Goal: Task Accomplishment & Management: Manage account settings

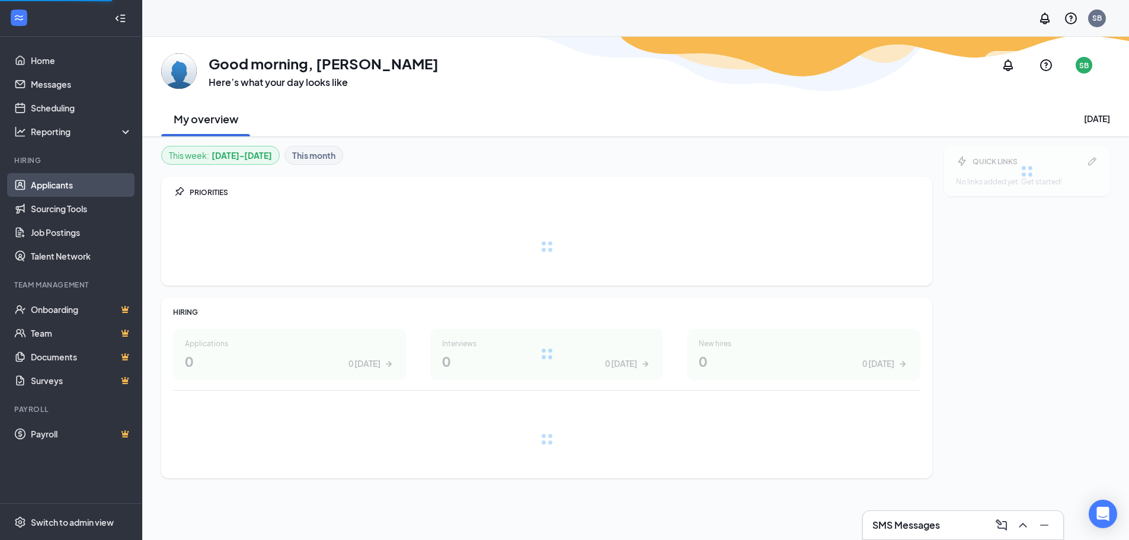
click at [47, 188] on link "Applicants" at bounding box center [81, 185] width 101 height 24
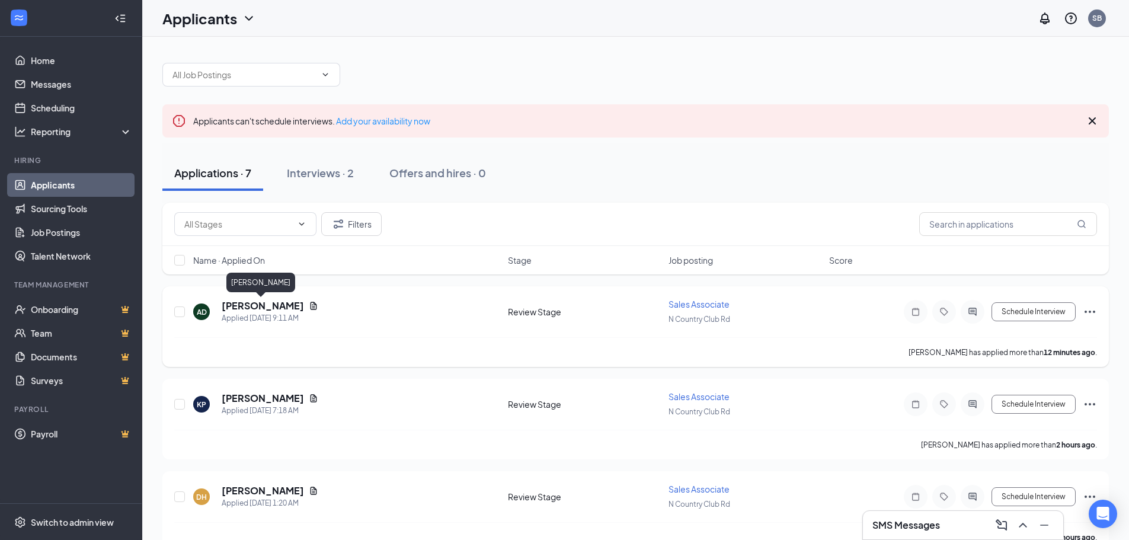
click at [262, 309] on h5 "[PERSON_NAME]" at bounding box center [263, 305] width 82 height 13
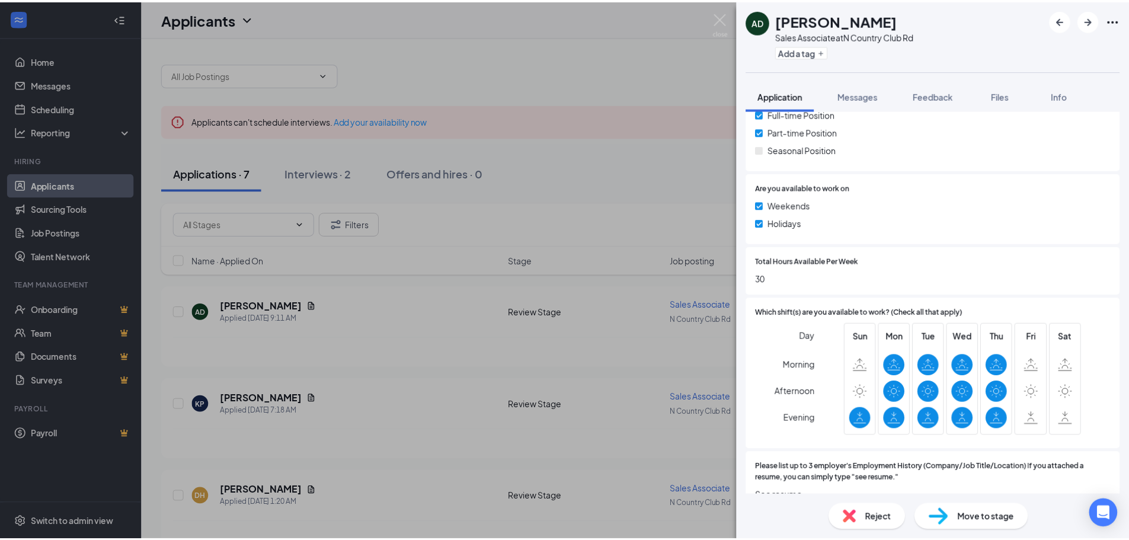
scroll to position [533, 0]
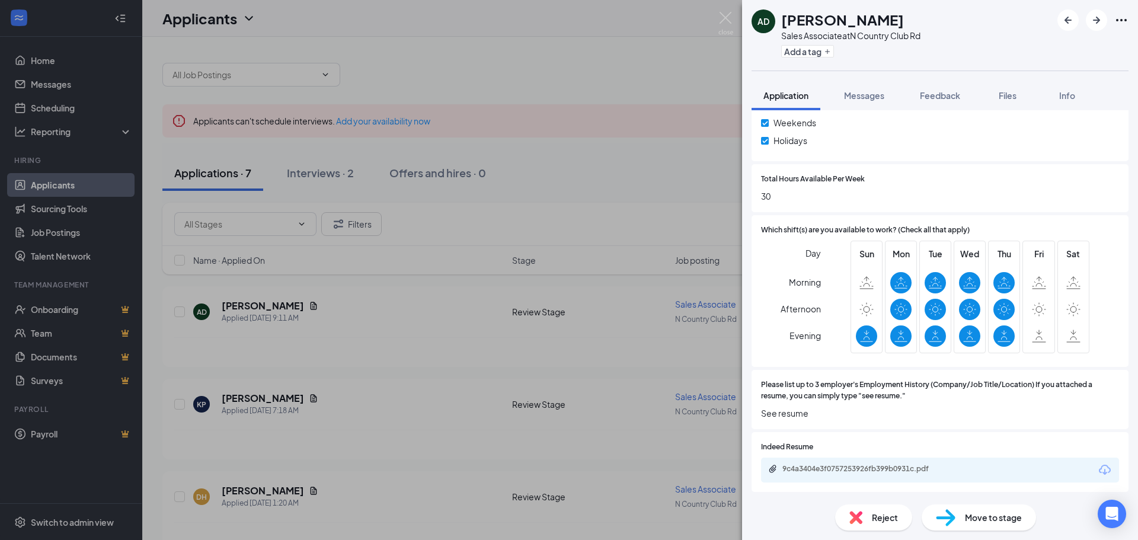
click at [241, 387] on div "AD [PERSON_NAME] Sales Associate at [GEOGRAPHIC_DATA] Rd Add a tag Application …" at bounding box center [569, 270] width 1138 height 540
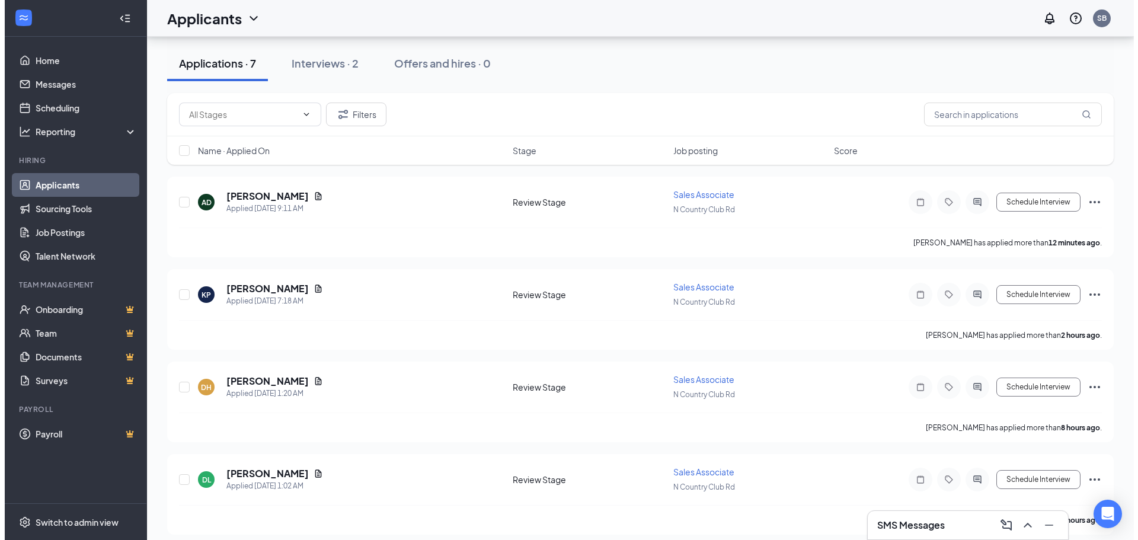
scroll to position [119, 0]
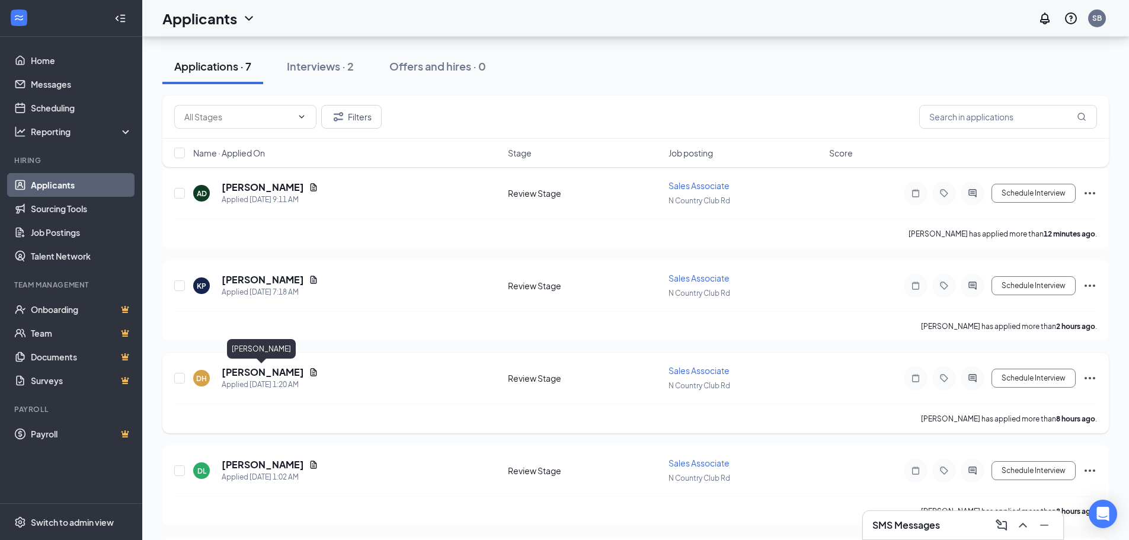
click at [277, 369] on h5 "[PERSON_NAME]" at bounding box center [263, 372] width 82 height 13
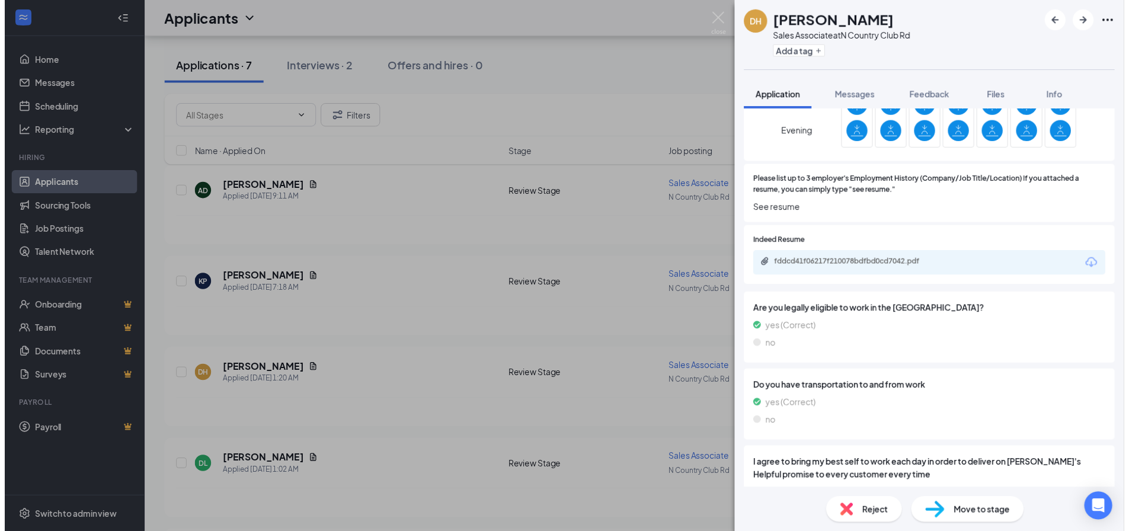
scroll to position [771, 0]
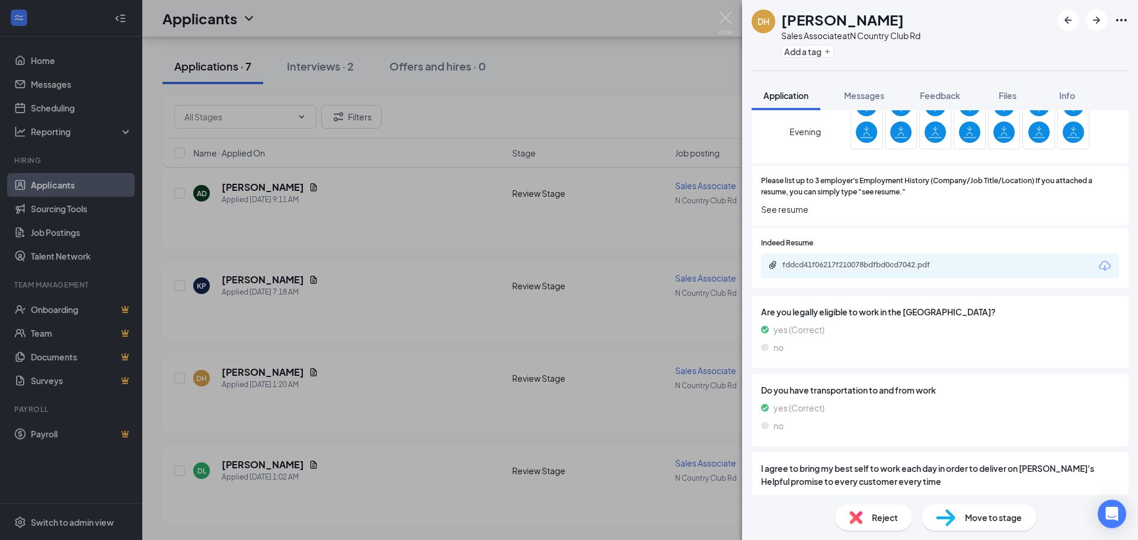
click at [880, 268] on div "fddcd41f06217f210078bdfbd0cd7042.pdf" at bounding box center [865, 264] width 166 height 9
click at [430, 305] on div "DH Destin Hampton Sales Associate at N [GEOGRAPHIC_DATA] Rd Add a tag Applicati…" at bounding box center [569, 270] width 1138 height 540
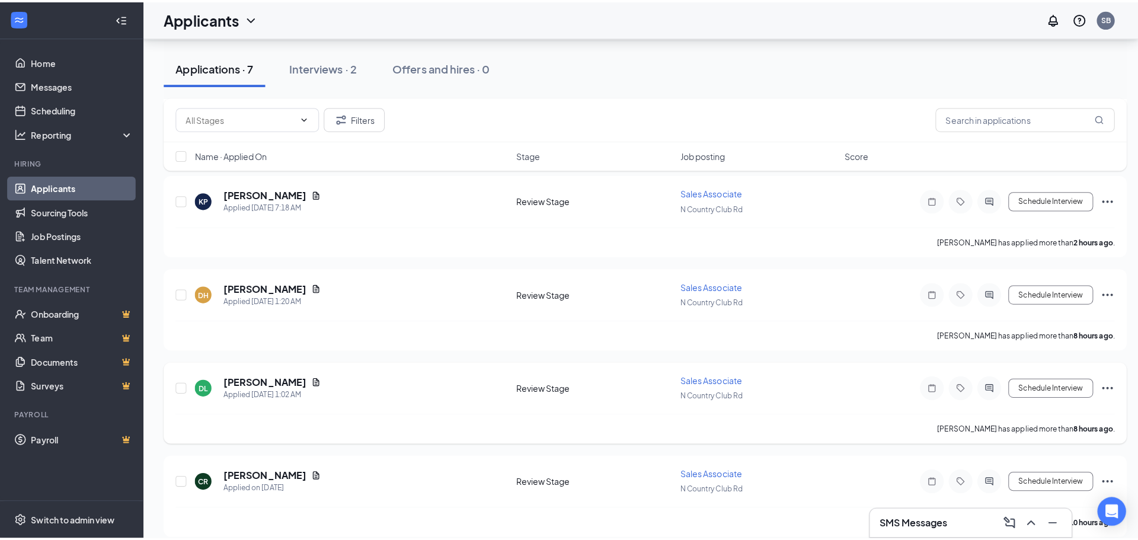
scroll to position [237, 0]
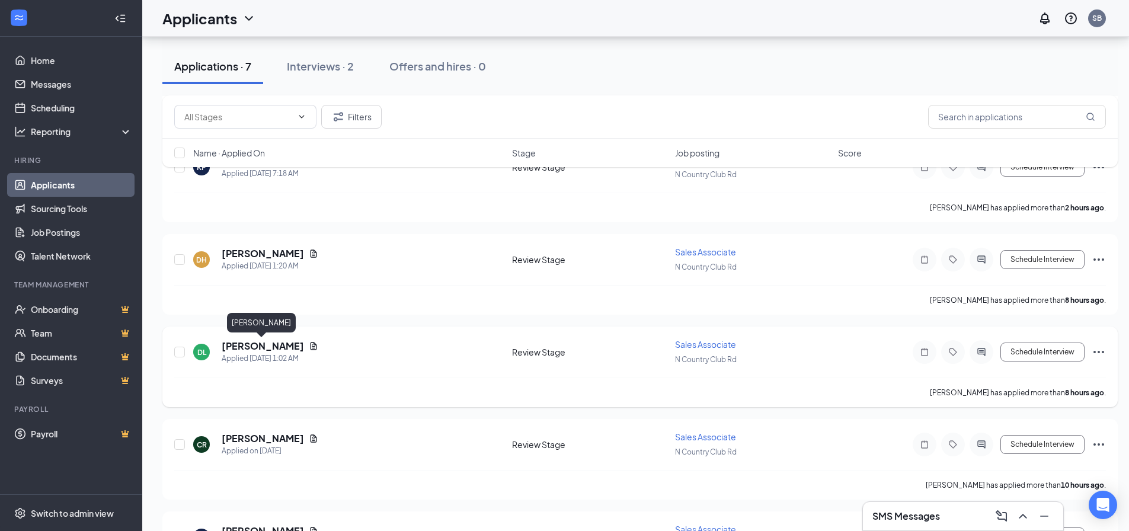
click at [254, 346] on h5 "[PERSON_NAME]" at bounding box center [263, 346] width 82 height 13
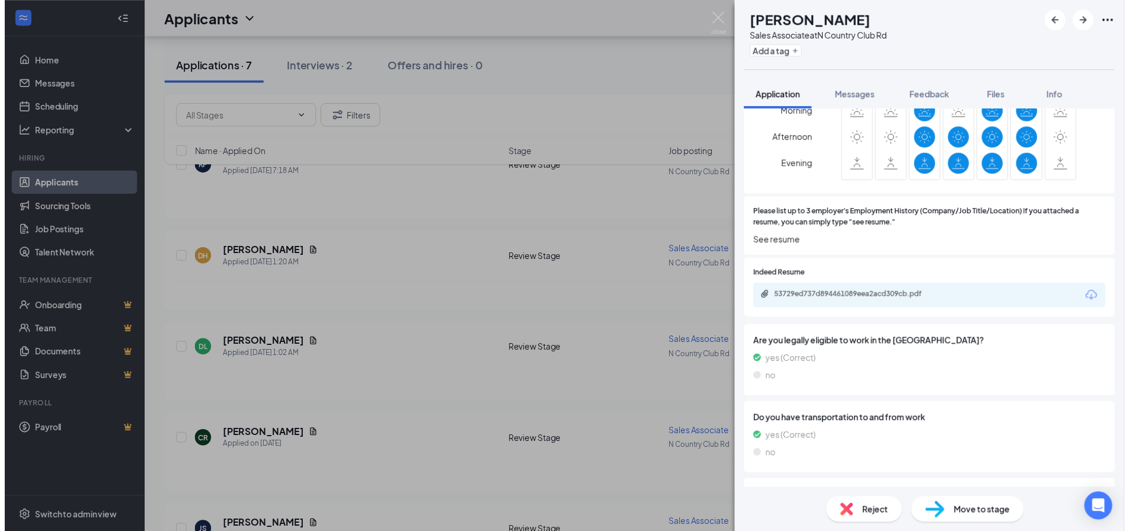
scroll to position [771, 0]
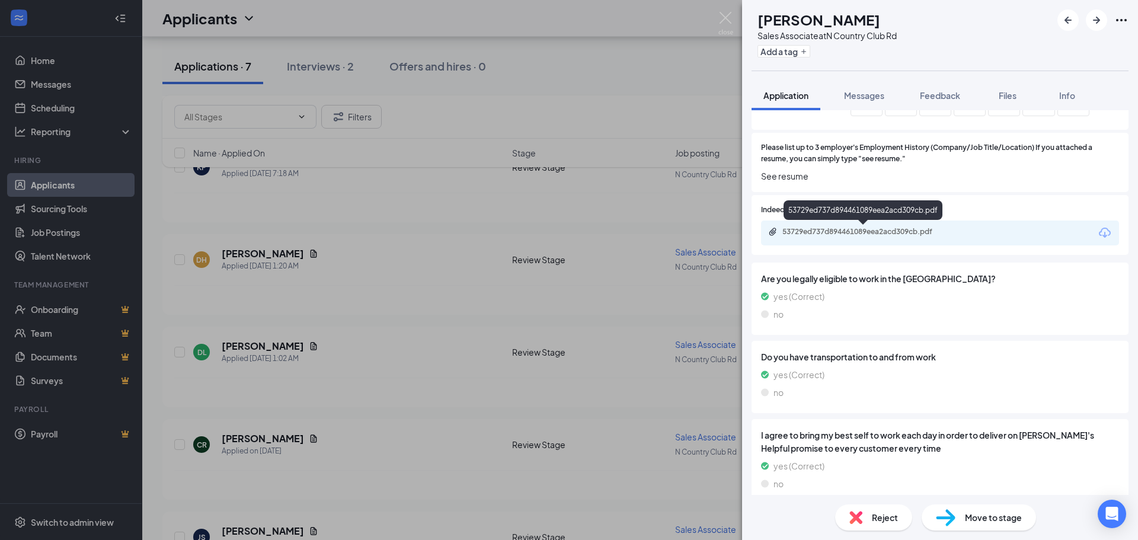
click at [914, 234] on div "53729ed737d894461089eea2acd309cb.pdf" at bounding box center [865, 231] width 166 height 9
click at [398, 226] on div "DL [PERSON_NAME] Sales Associate at [GEOGRAPHIC_DATA] Rd Add a tag Application …" at bounding box center [569, 270] width 1138 height 540
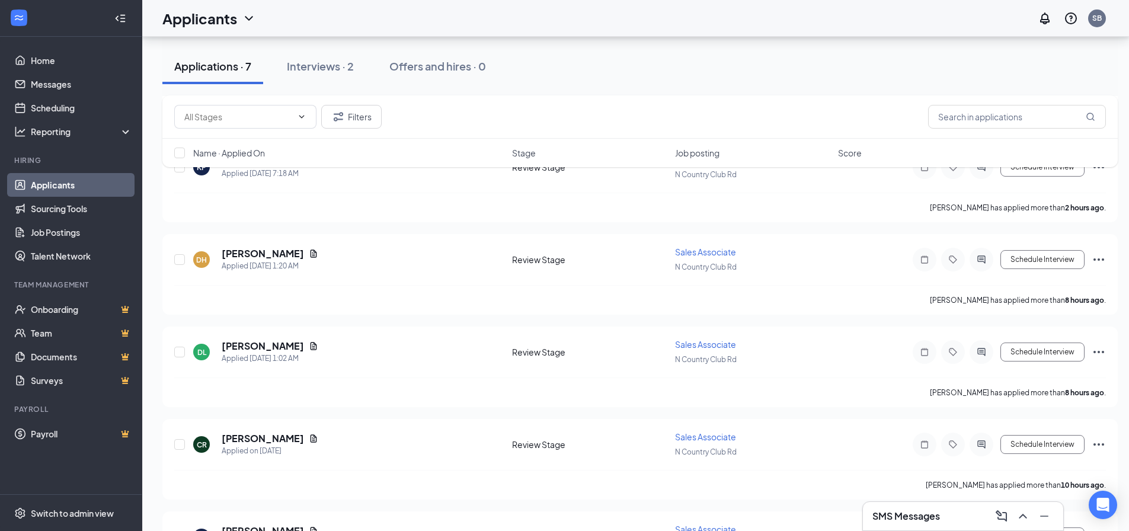
scroll to position [405, 0]
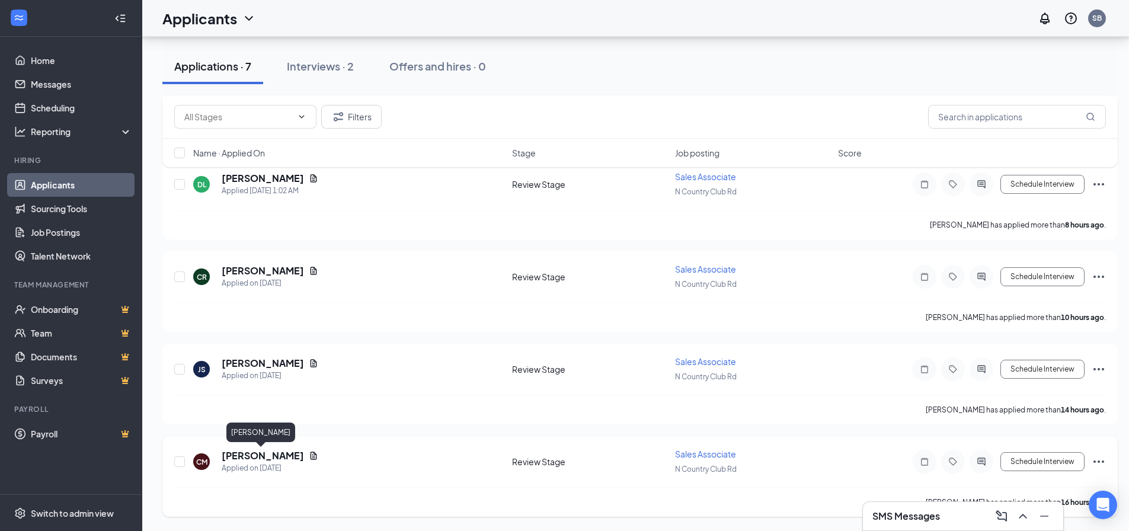
click at [252, 459] on h5 "[PERSON_NAME]" at bounding box center [263, 455] width 82 height 13
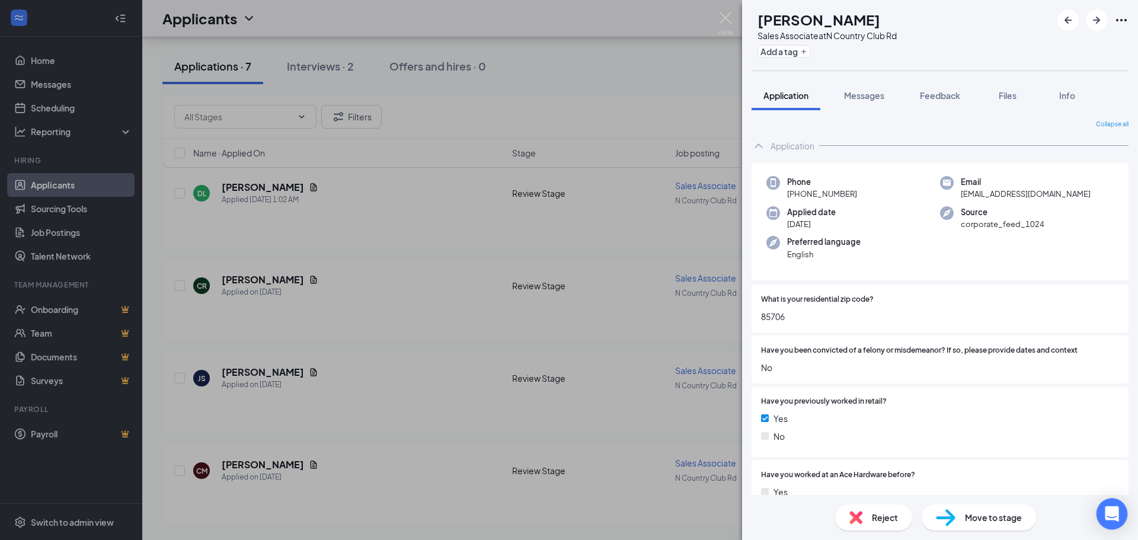
click at [1104, 513] on div "Open Intercom Messenger" at bounding box center [1112, 513] width 31 height 31
click at [865, 191] on div "Phone [PHONE_NUMBER]" at bounding box center [853, 188] width 174 height 24
click at [935, 57] on div "CM [PERSON_NAME] Sales Associate at N [GEOGRAPHIC_DATA] Rd Add a tag" at bounding box center [940, 35] width 396 height 71
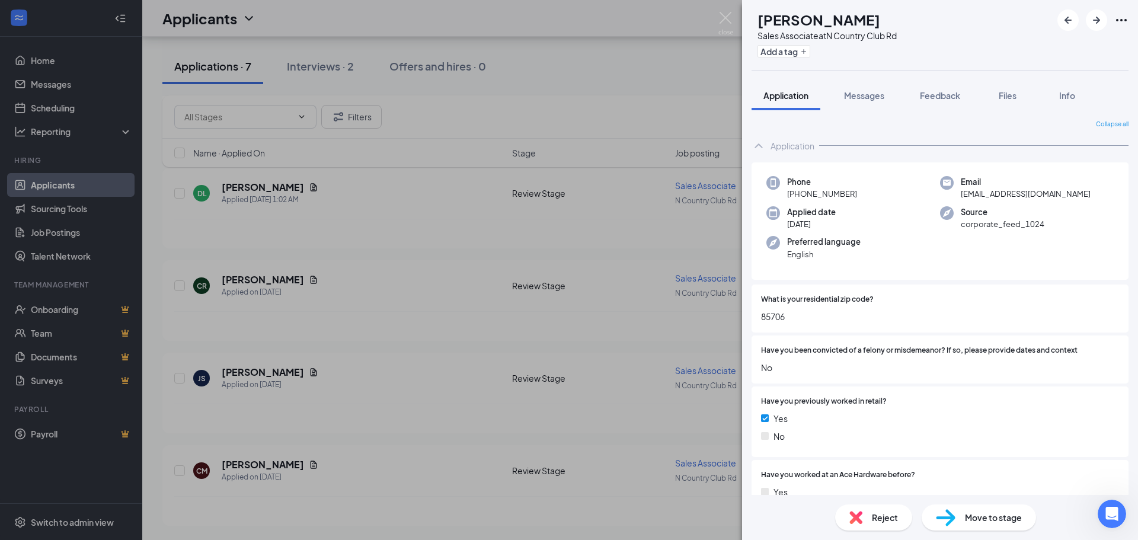
click at [490, 313] on div "CM [PERSON_NAME] Sales Associate at [GEOGRAPHIC_DATA] Rd Add a tag Application …" at bounding box center [569, 270] width 1138 height 540
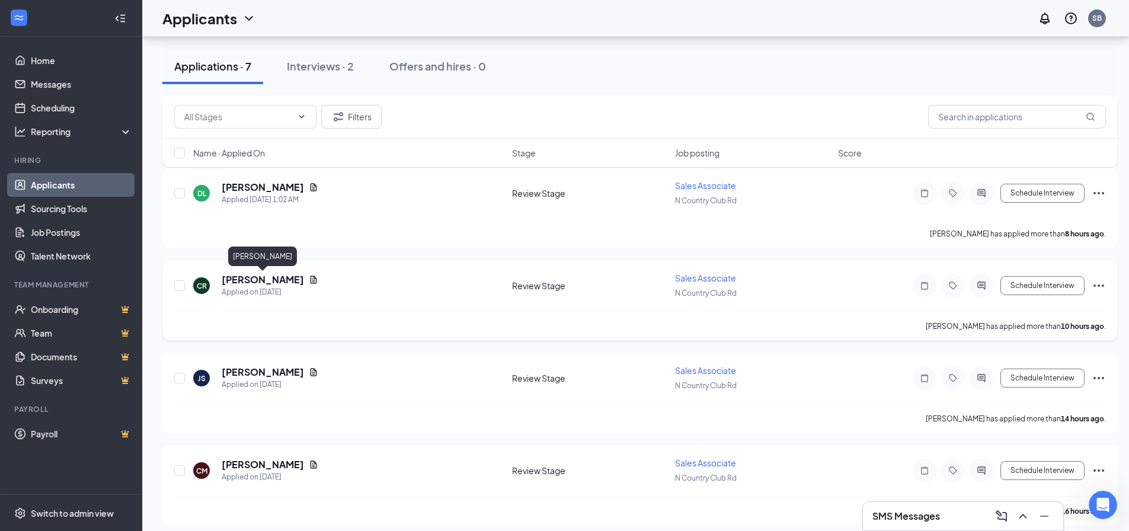
click at [281, 283] on h5 "[PERSON_NAME]" at bounding box center [263, 279] width 82 height 13
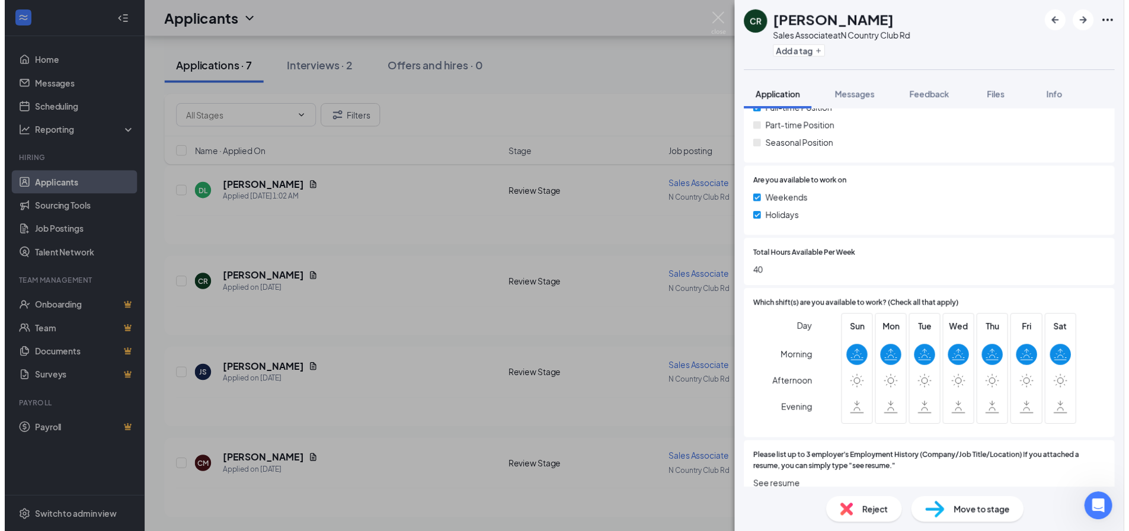
scroll to position [652, 0]
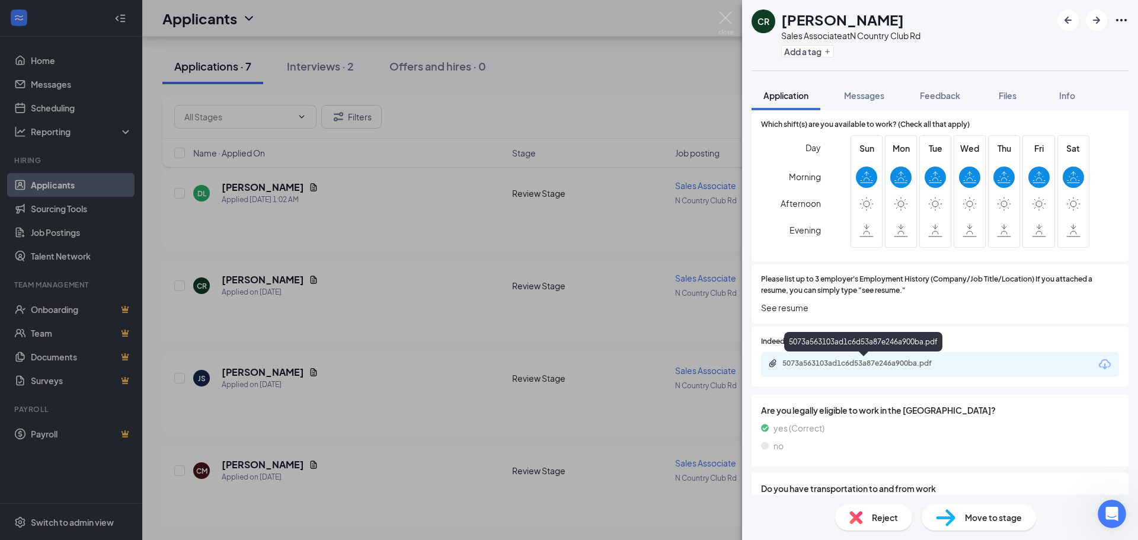
click at [840, 360] on div "5073a563103ad1c6d53a87e246a900ba.pdf" at bounding box center [865, 363] width 166 height 9
click at [438, 266] on div "[PERSON_NAME] Sales Associate at N [GEOGRAPHIC_DATA] Rd Add a tag Application M…" at bounding box center [569, 270] width 1138 height 540
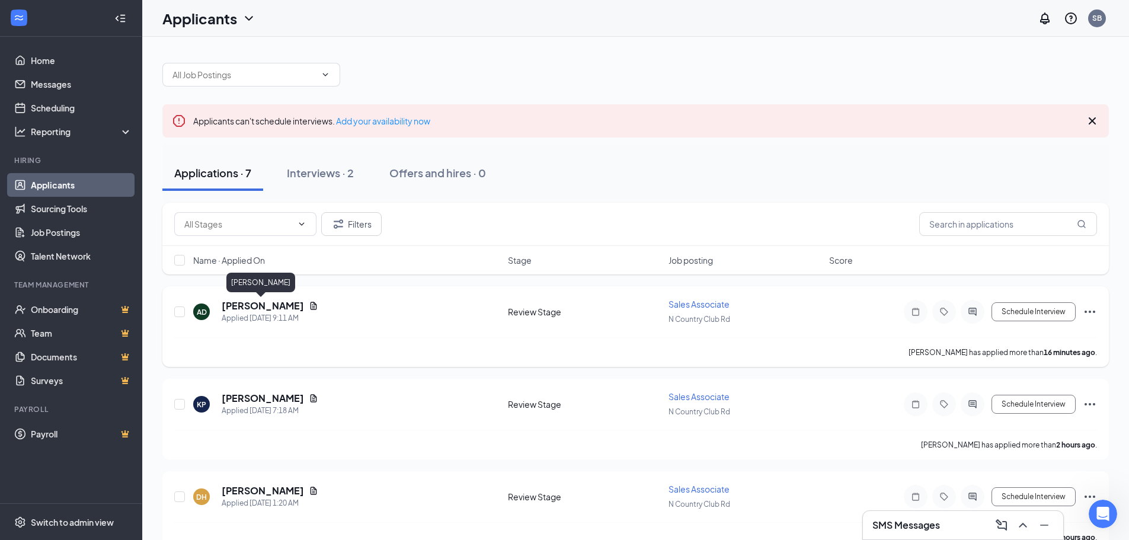
click at [269, 305] on h5 "[PERSON_NAME]" at bounding box center [263, 305] width 82 height 13
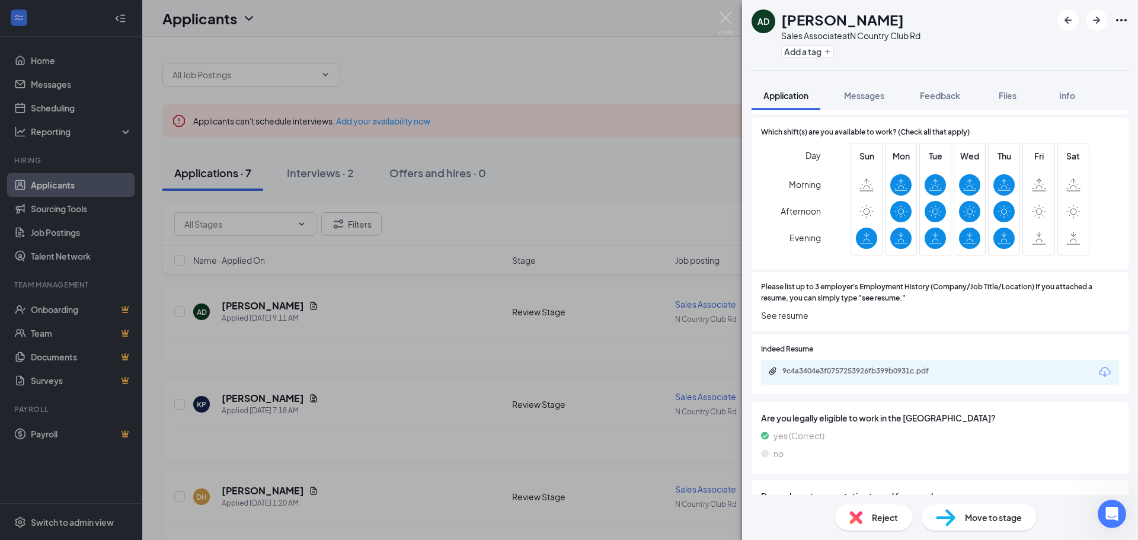
scroll to position [652, 0]
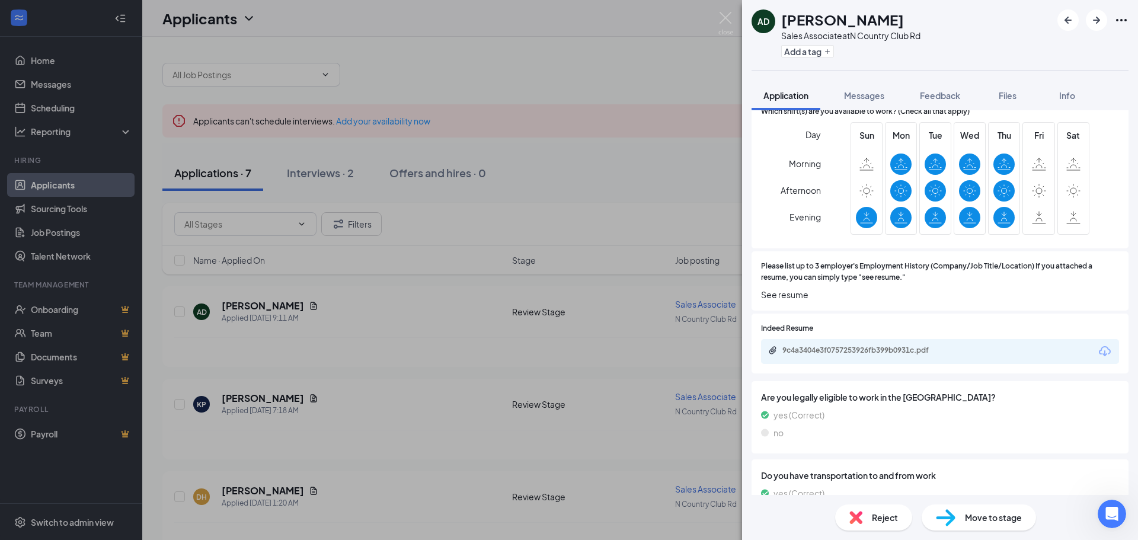
click at [987, 520] on span "Move to stage" at bounding box center [993, 517] width 57 height 13
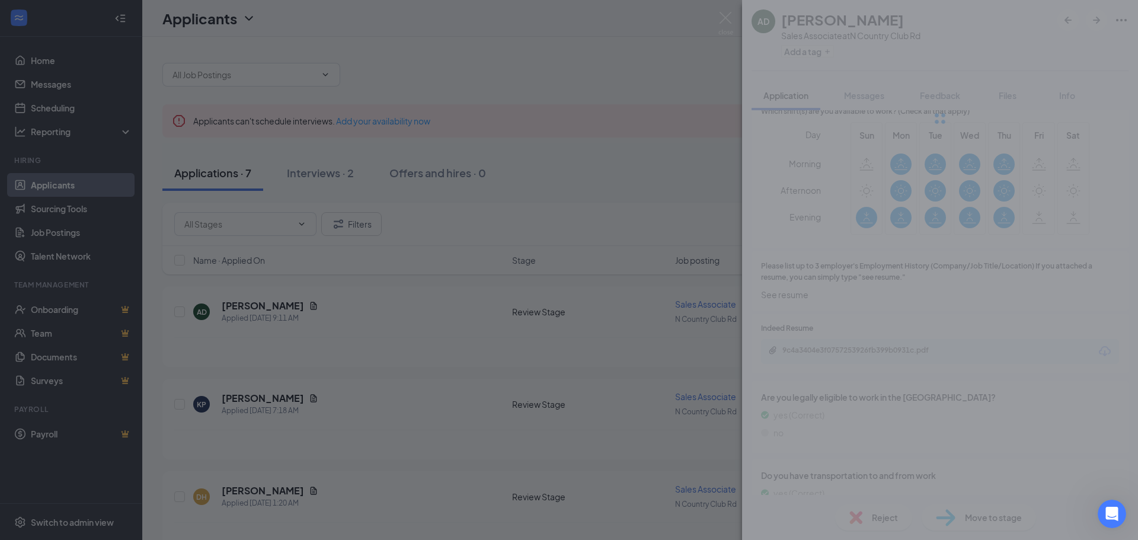
type input "Onsite Interview (next stage)"
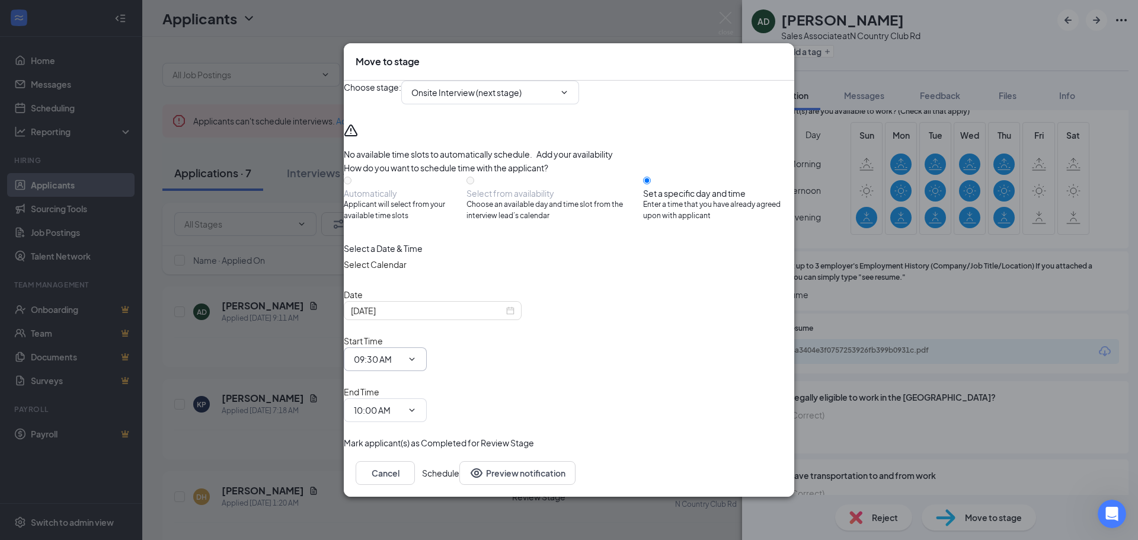
click at [417, 362] on icon "ChevronDown" at bounding box center [411, 358] width 9 height 9
click at [402, 362] on input "09:30 AM" at bounding box center [378, 359] width 49 height 13
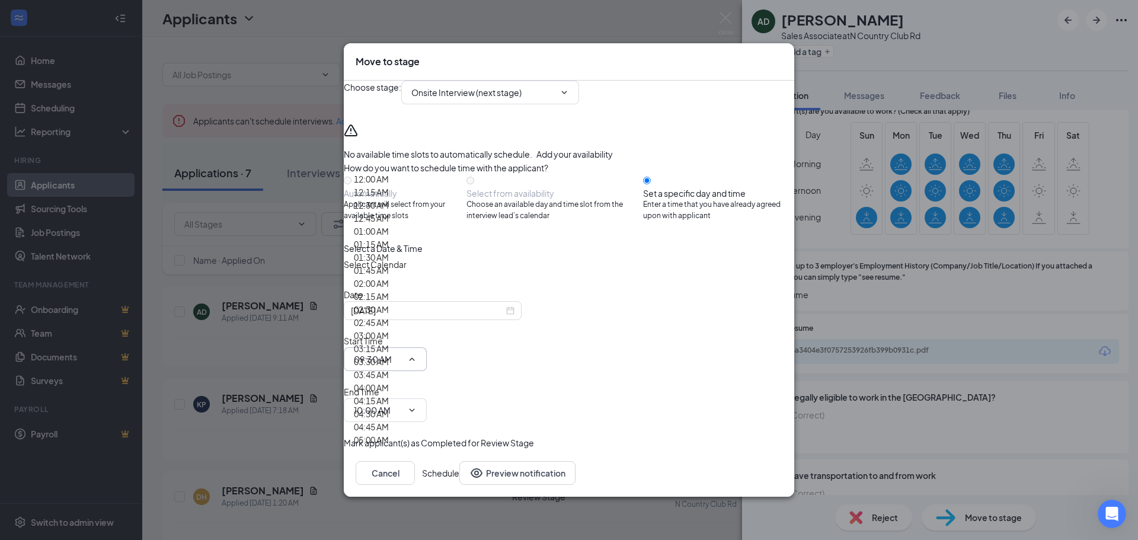
scroll to position [0, 0]
click at [389, 186] on div "12:00 AM" at bounding box center [371, 178] width 35 height 13
type input "12:00 AM"
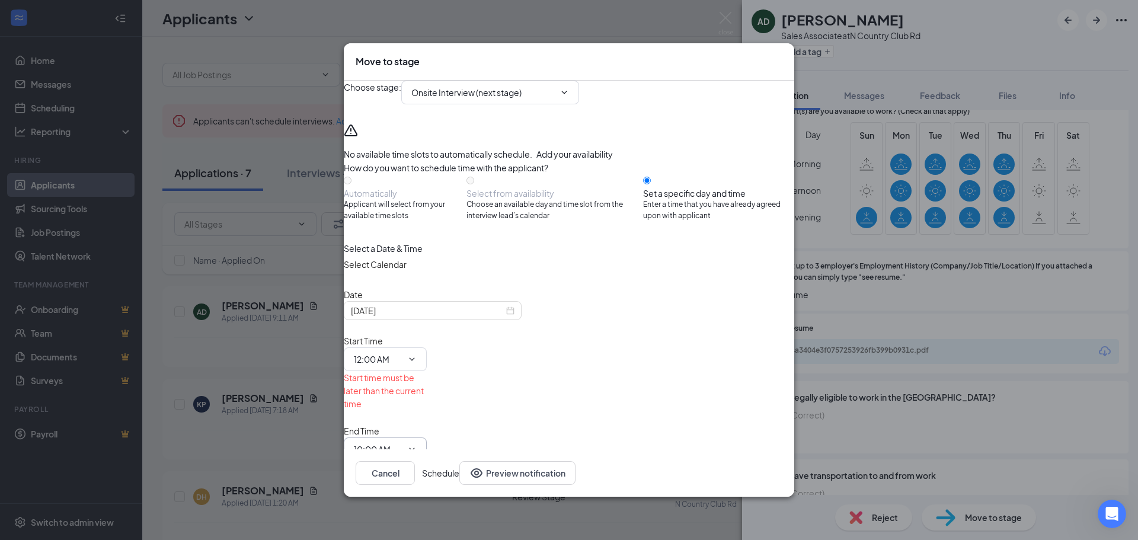
click at [402, 443] on input "10:00 AM" at bounding box center [378, 449] width 49 height 13
click at [389, 289] on div "12:30 AM" at bounding box center [371, 295] width 35 height 13
type input "12:30 AM"
click at [402, 353] on input "12:00 AM" at bounding box center [378, 359] width 49 height 13
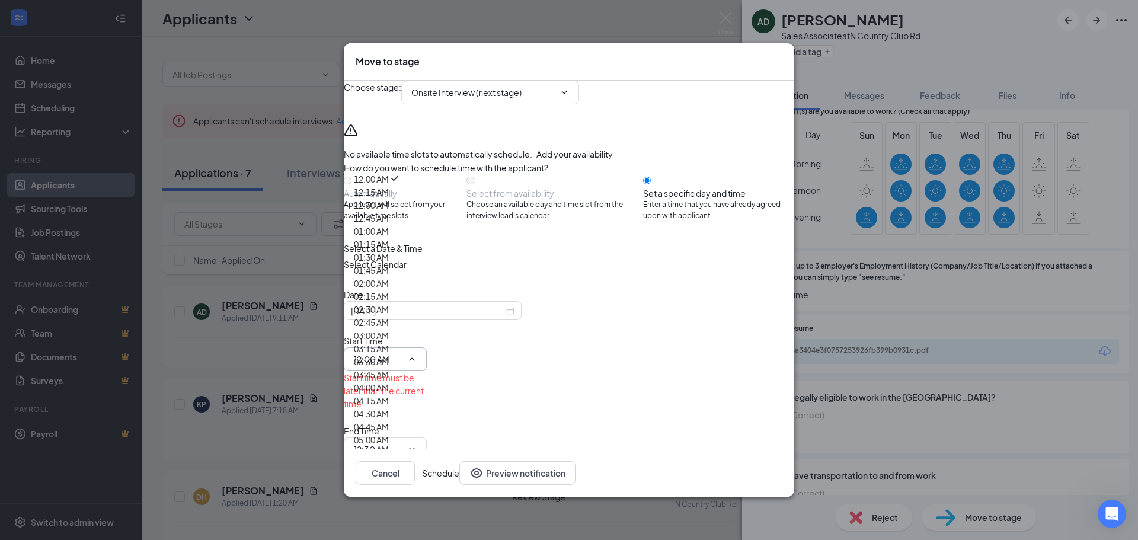
scroll to position [1245, 0]
type input "12:00 PM"
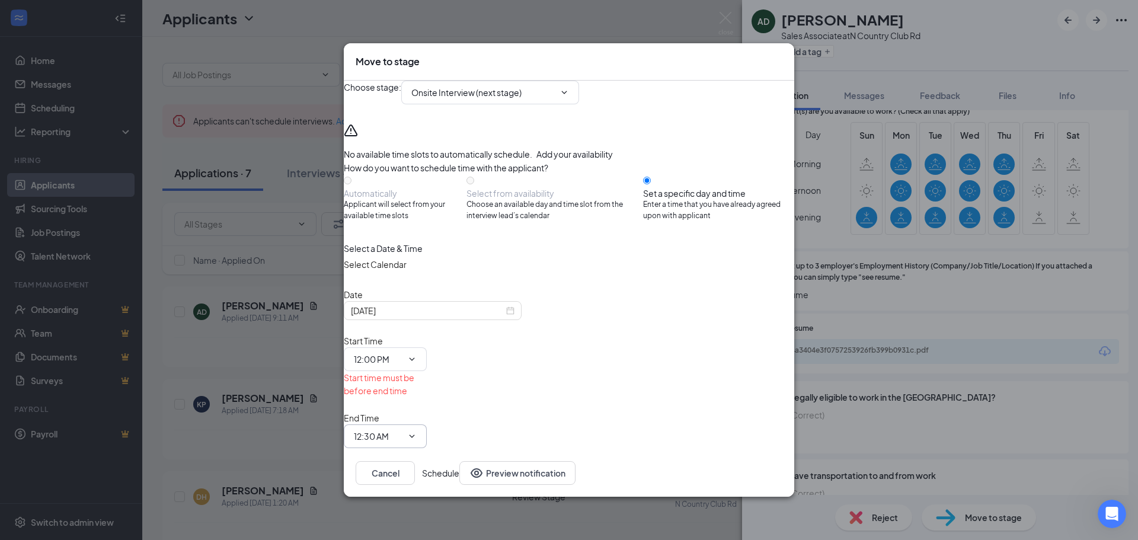
click at [402, 430] on input "12:30 AM" at bounding box center [378, 436] width 49 height 13
type input "12:30 PM"
click at [459, 461] on button "Schedule" at bounding box center [440, 473] width 37 height 24
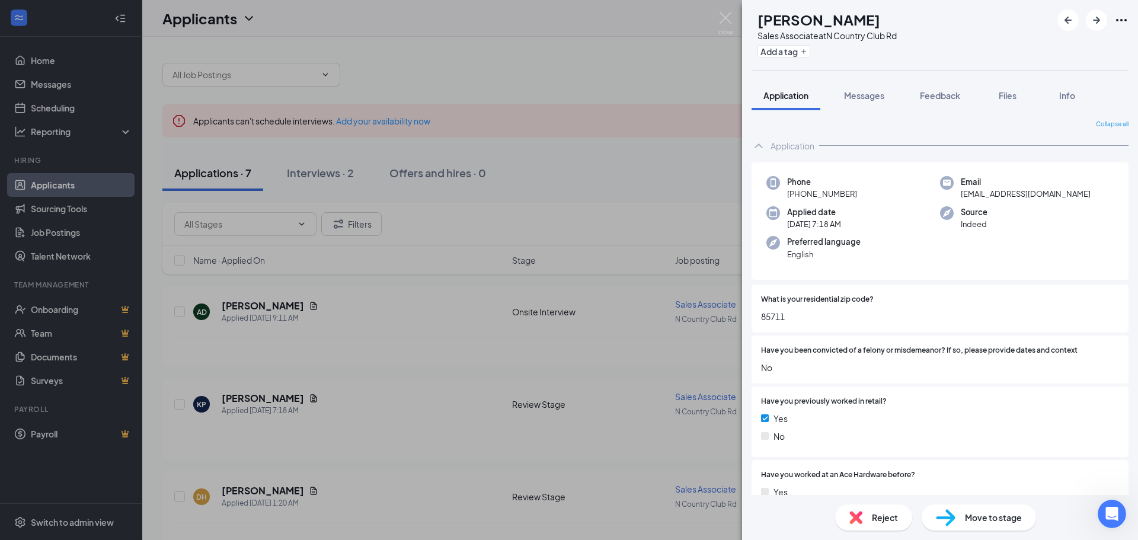
click at [417, 371] on div "KP [PERSON_NAME] Sales Associate at [GEOGRAPHIC_DATA] Rd Add a tag Application …" at bounding box center [569, 270] width 1138 height 540
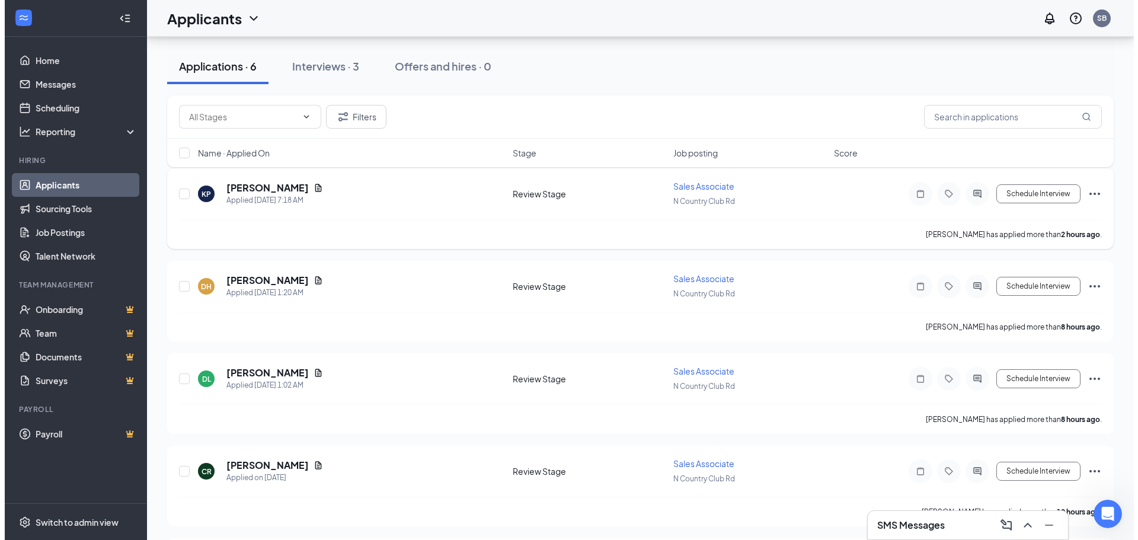
scroll to position [119, 0]
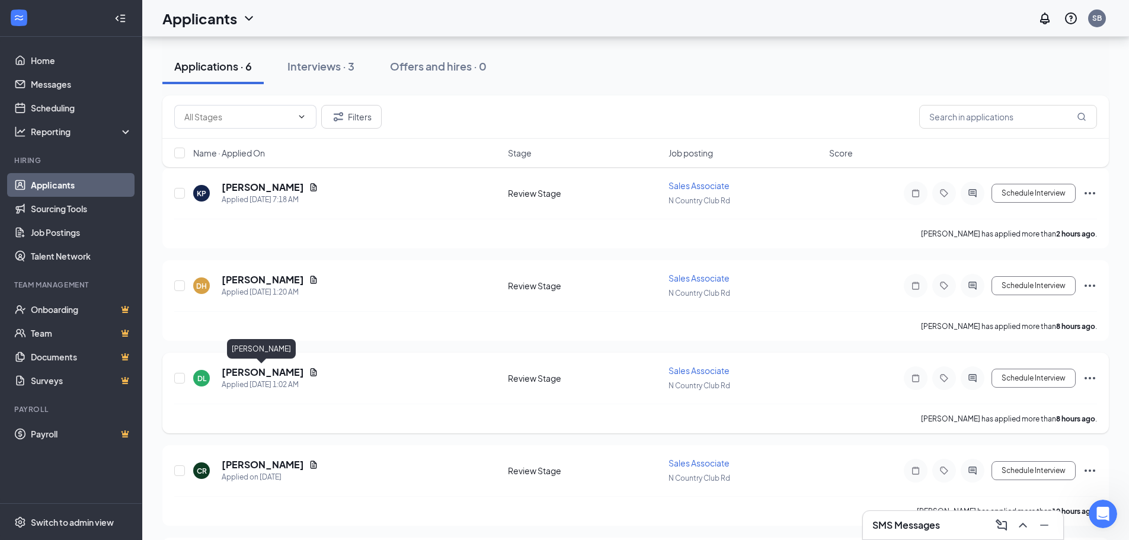
click at [267, 373] on h5 "[PERSON_NAME]" at bounding box center [263, 372] width 82 height 13
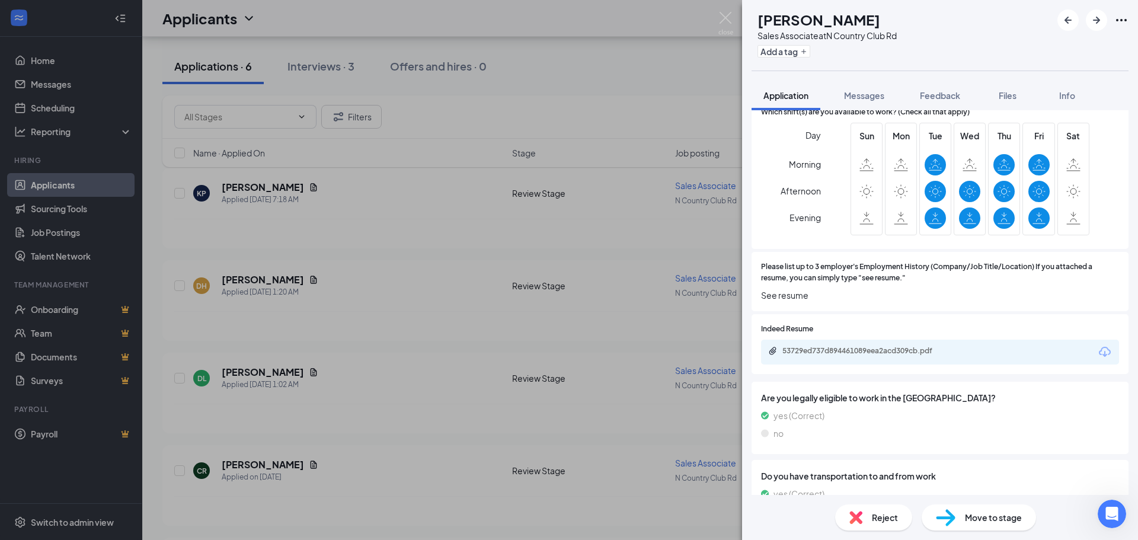
scroll to position [652, 0]
click at [806, 350] on div "53729ed737d894461089eea2acd309cb.pdf" at bounding box center [865, 350] width 166 height 9
click at [359, 264] on div "DL [PERSON_NAME] Sales Associate at [GEOGRAPHIC_DATA] Rd Add a tag Application …" at bounding box center [569, 270] width 1138 height 540
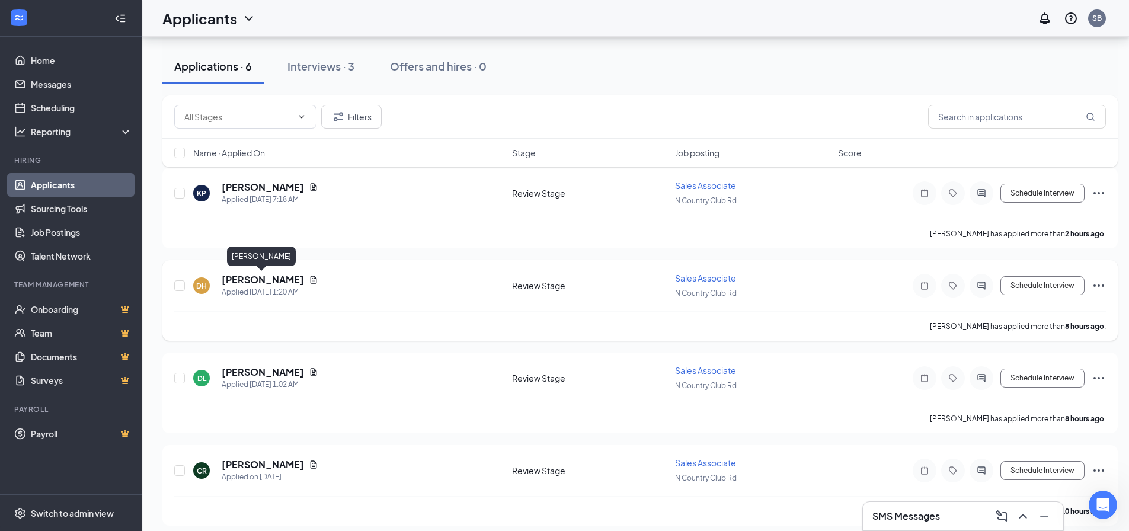
click at [251, 279] on h5 "[PERSON_NAME]" at bounding box center [263, 279] width 82 height 13
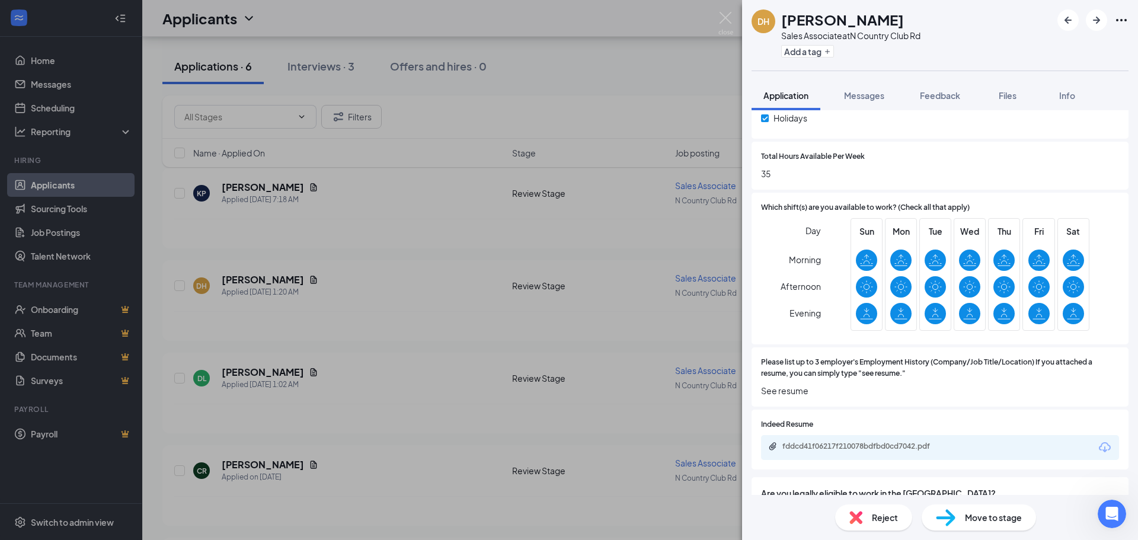
scroll to position [593, 0]
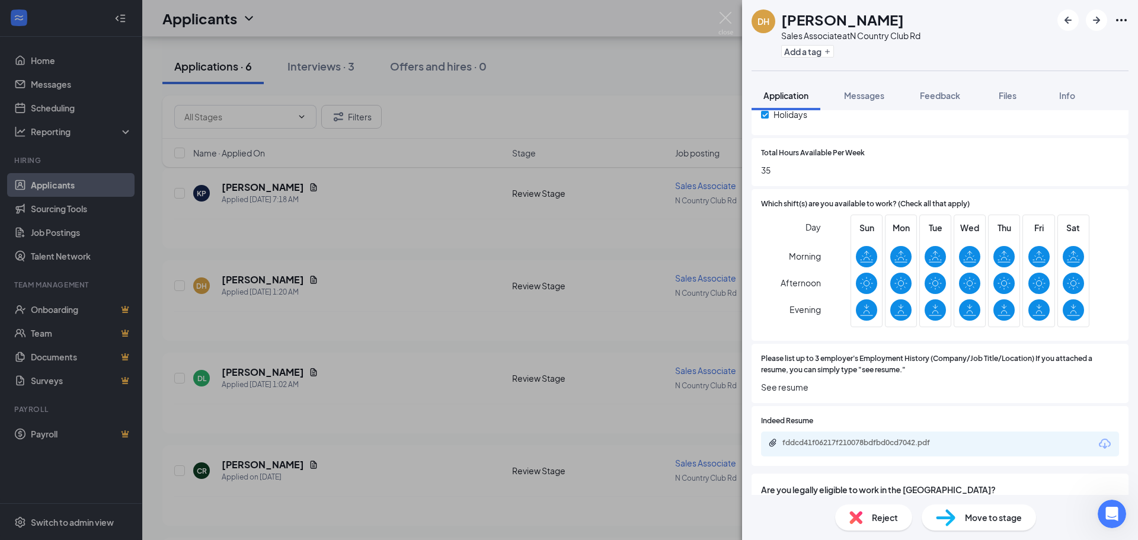
click at [860, 437] on div "fddcd41f06217f210078bdfbd0cd7042.pdf" at bounding box center [940, 443] width 358 height 25
click at [856, 443] on div "fddcd41f06217f210078bdfbd0cd7042.pdf" at bounding box center [865, 442] width 166 height 9
click at [981, 514] on span "Move to stage" at bounding box center [993, 517] width 57 height 13
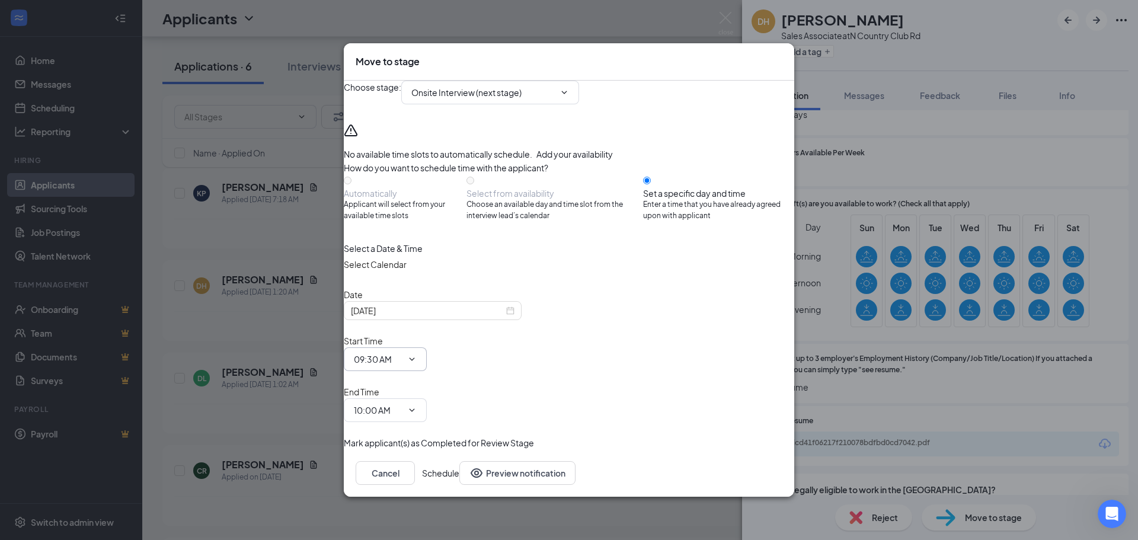
click at [402, 362] on input "09:30 AM" at bounding box center [378, 359] width 49 height 13
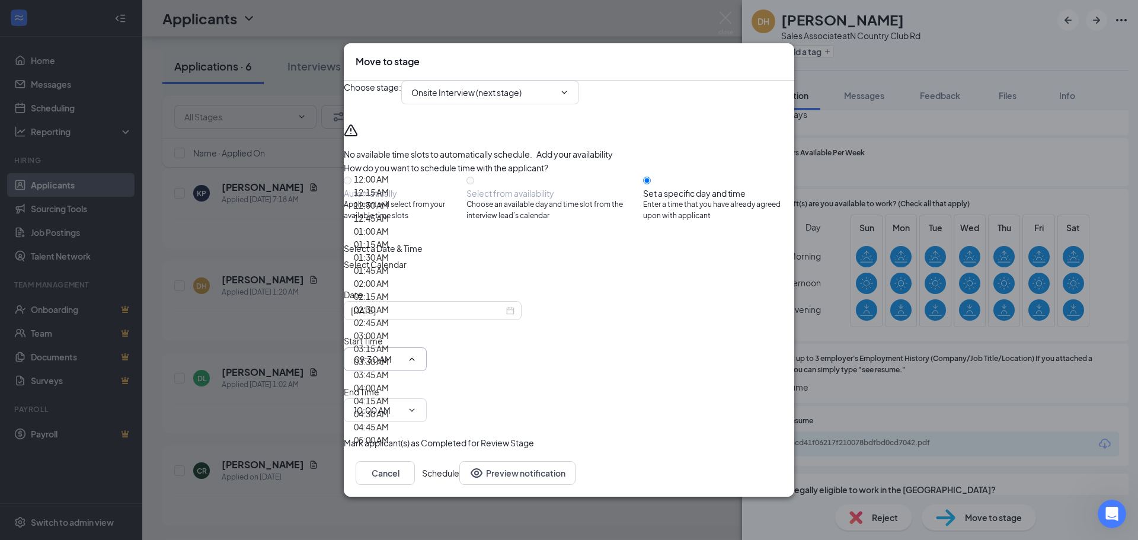
click at [389, 225] on div "12:45 AM" at bounding box center [371, 218] width 35 height 13
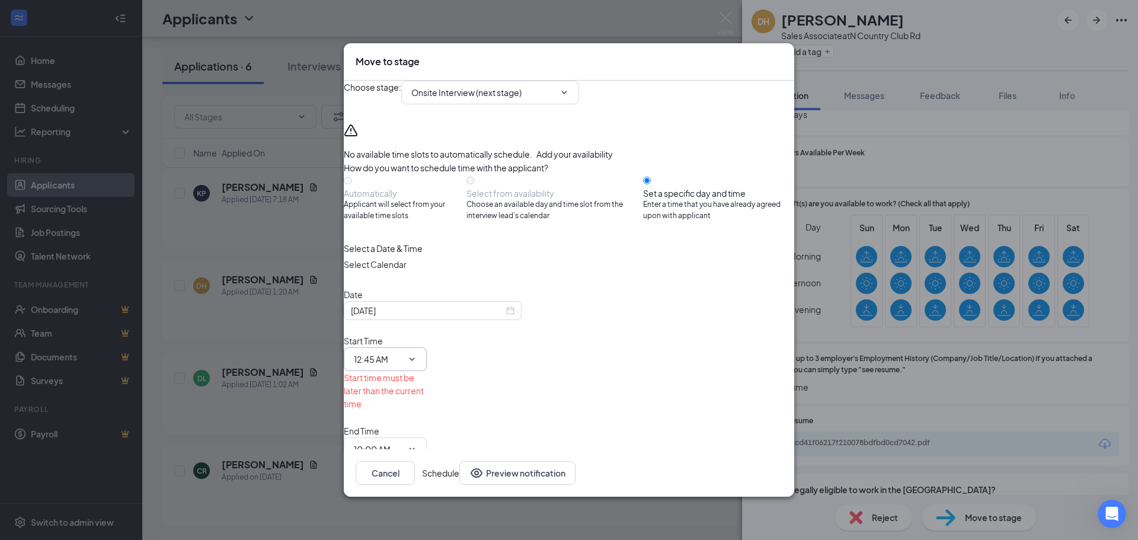
click at [402, 353] on input "12:45 AM" at bounding box center [378, 359] width 49 height 13
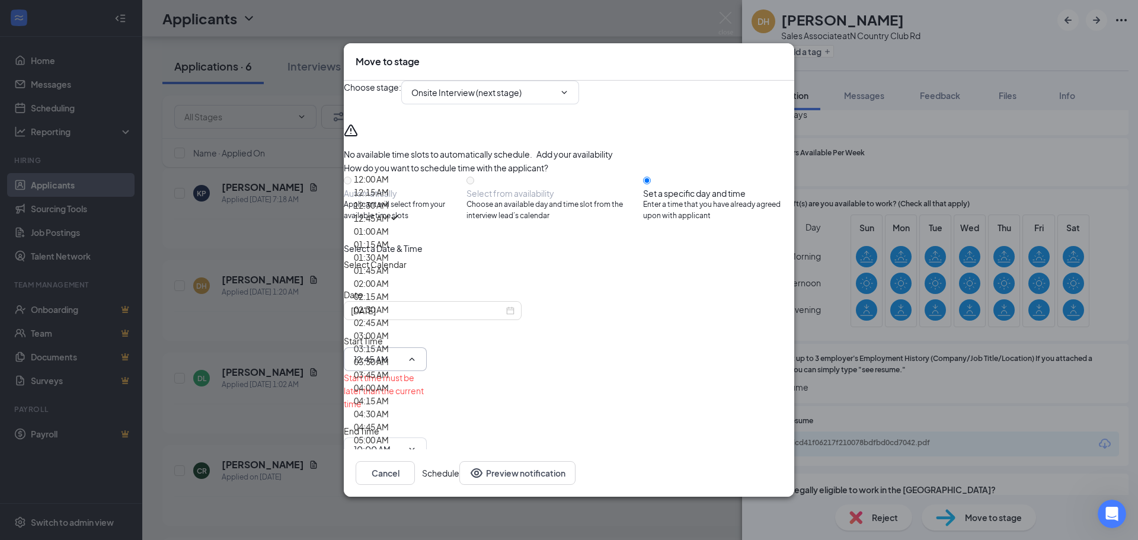
scroll to position [1363, 0]
type input "12:45 PM"
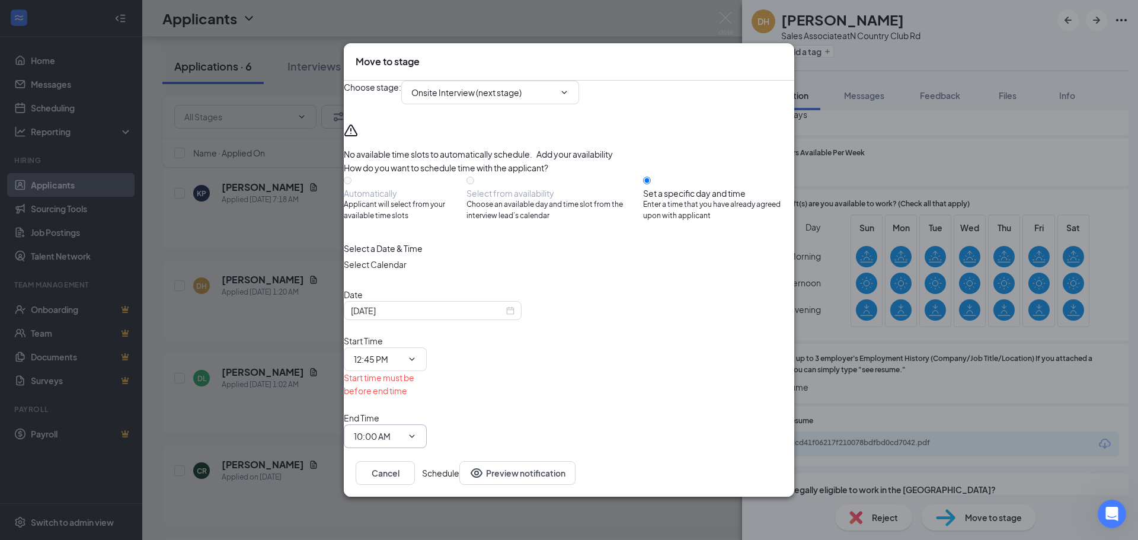
click at [402, 430] on input "10:00 AM" at bounding box center [378, 436] width 49 height 13
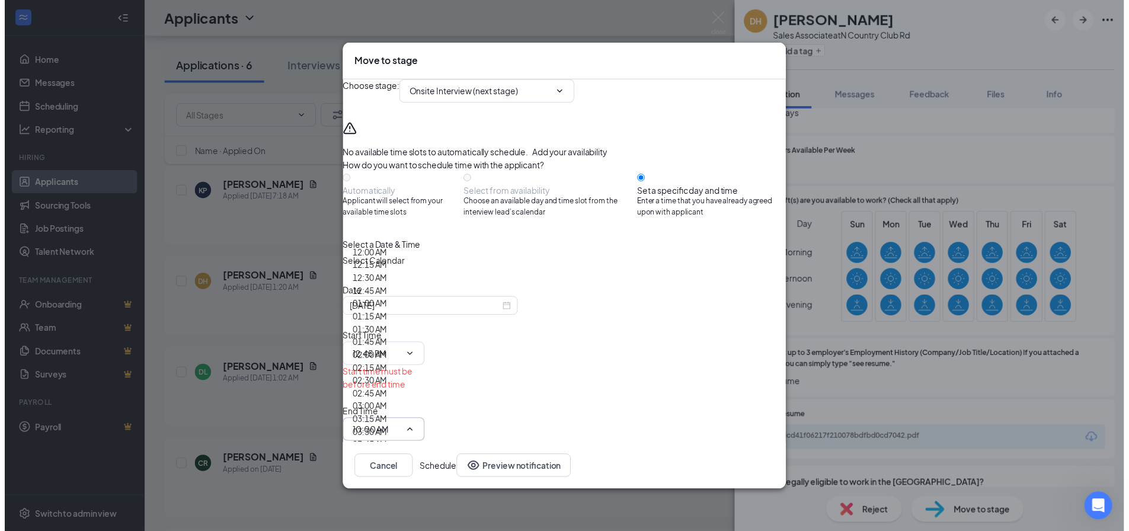
scroll to position [1423, 0]
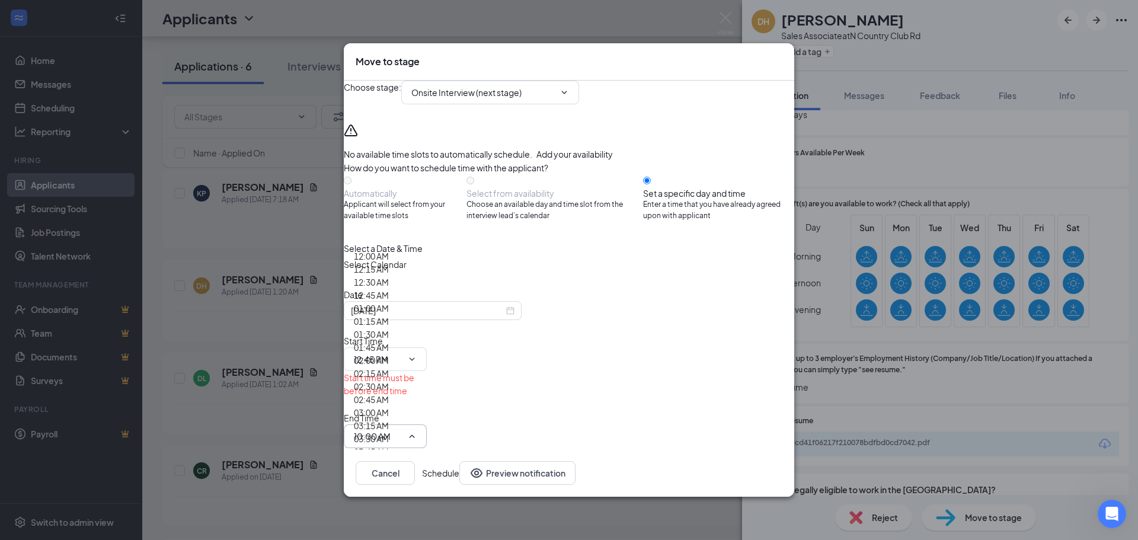
type input "01:15 PM"
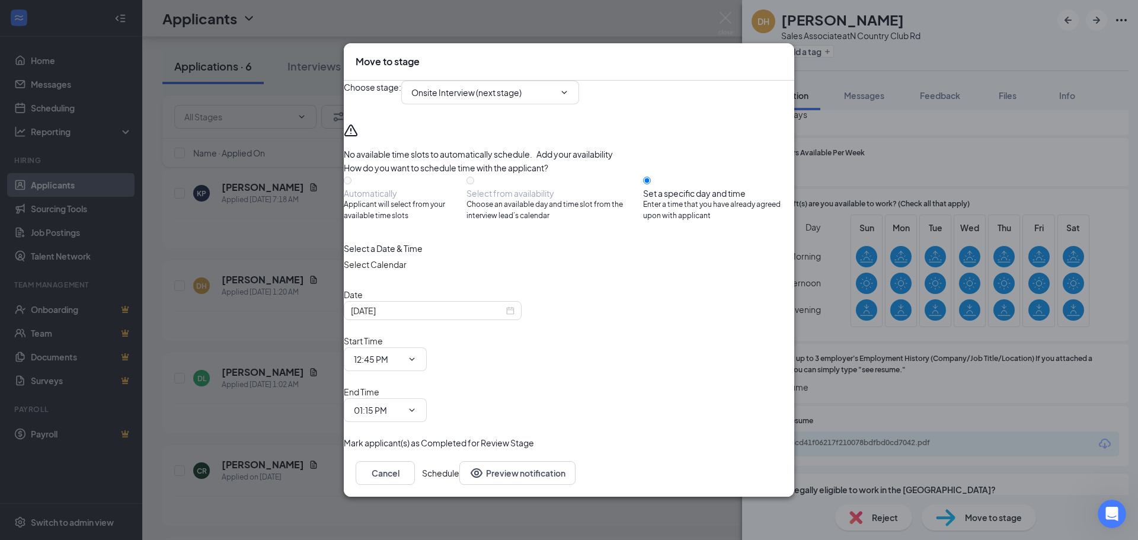
click at [459, 461] on button "Schedule" at bounding box center [440, 473] width 37 height 24
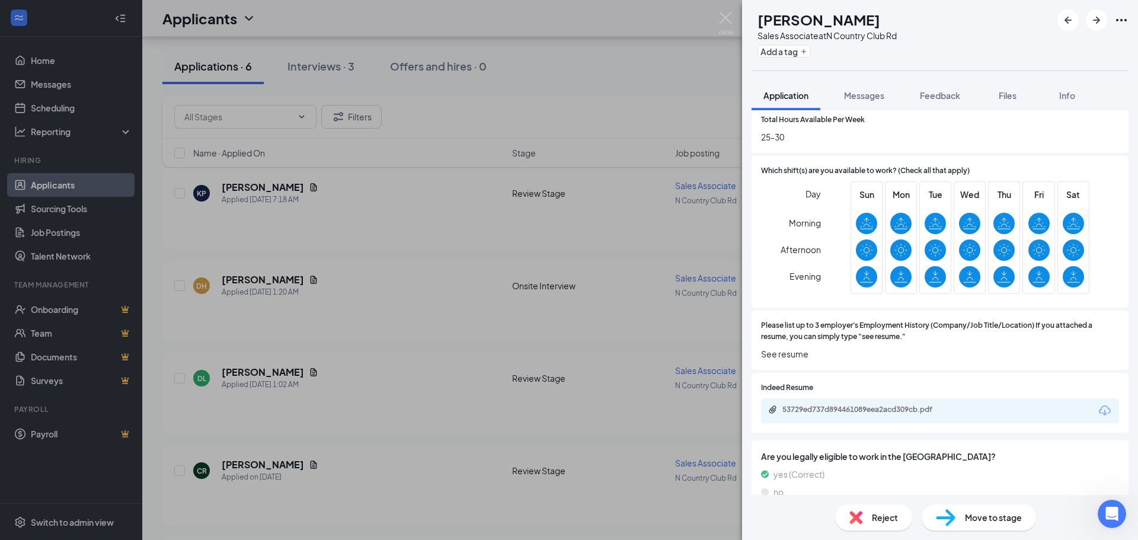
click at [657, 101] on div "DL [PERSON_NAME] Sales Associate at [GEOGRAPHIC_DATA] Rd Add a tag Application …" at bounding box center [569, 270] width 1138 height 540
